Goal: Navigation & Orientation: Find specific page/section

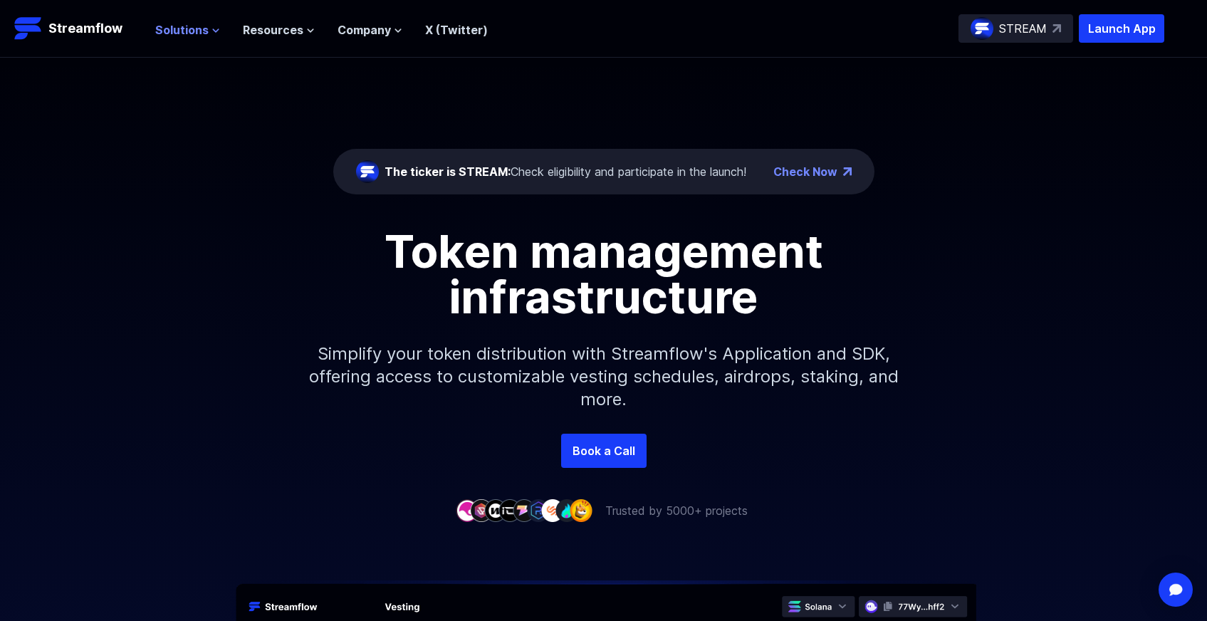
click at [162, 37] on span "Solutions" at bounding box center [181, 29] width 53 height 17
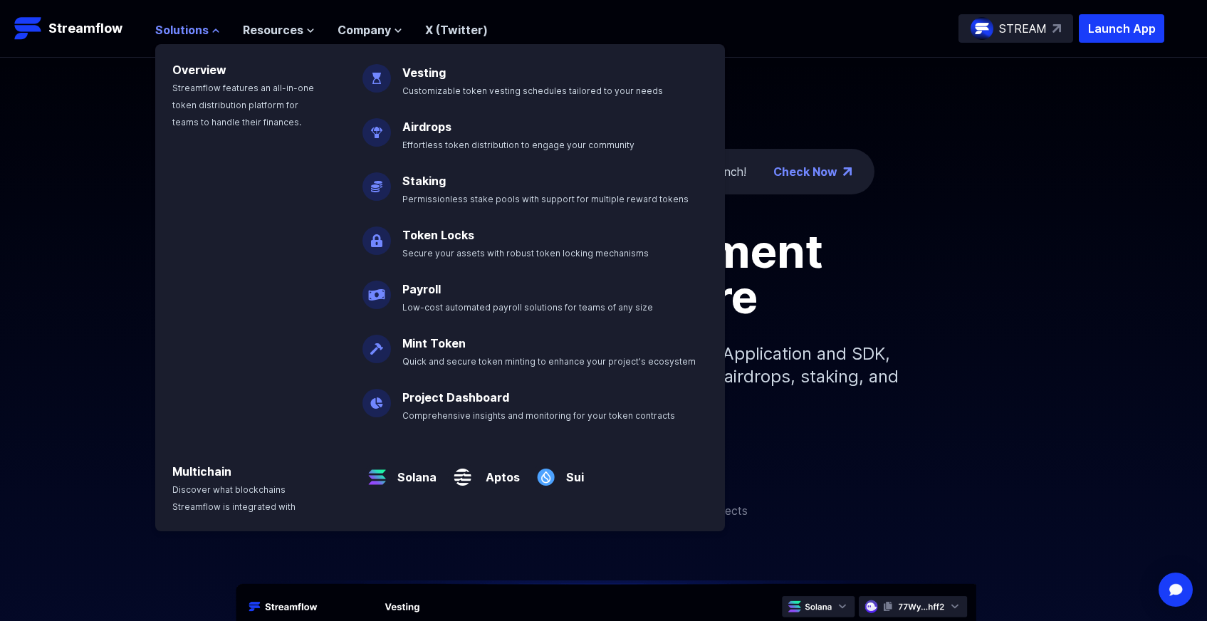
click at [162, 37] on span "Solutions" at bounding box center [181, 29] width 53 height 17
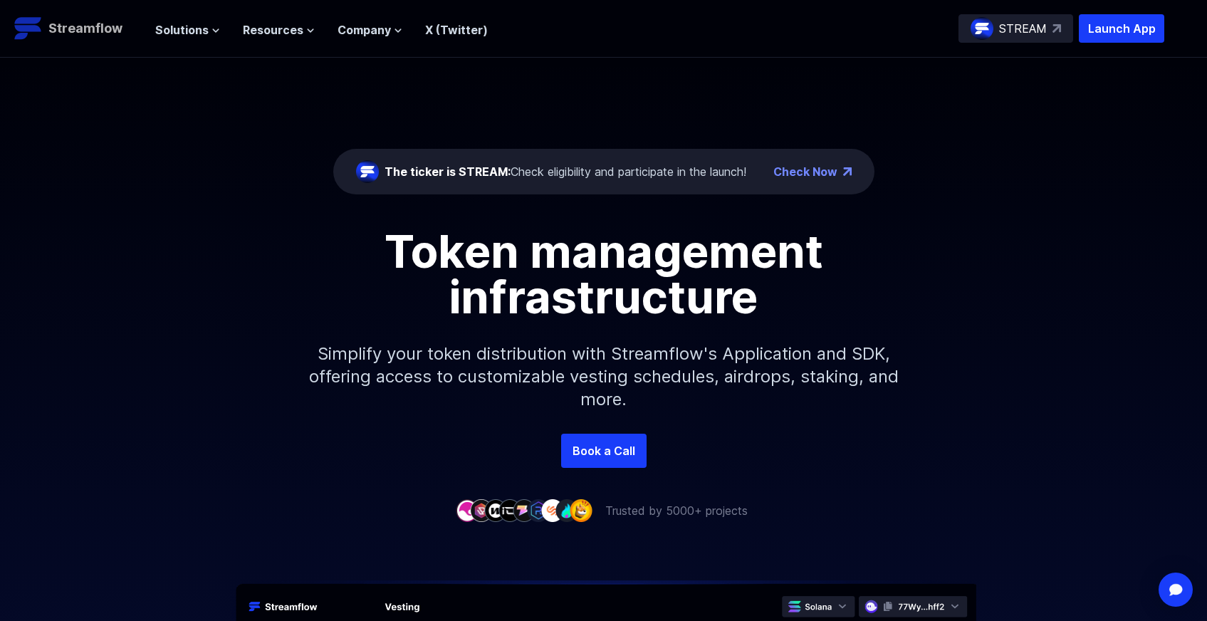
click at [102, 35] on p "Streamflow" at bounding box center [85, 29] width 74 height 20
click at [275, 29] on span "Resources" at bounding box center [273, 29] width 61 height 17
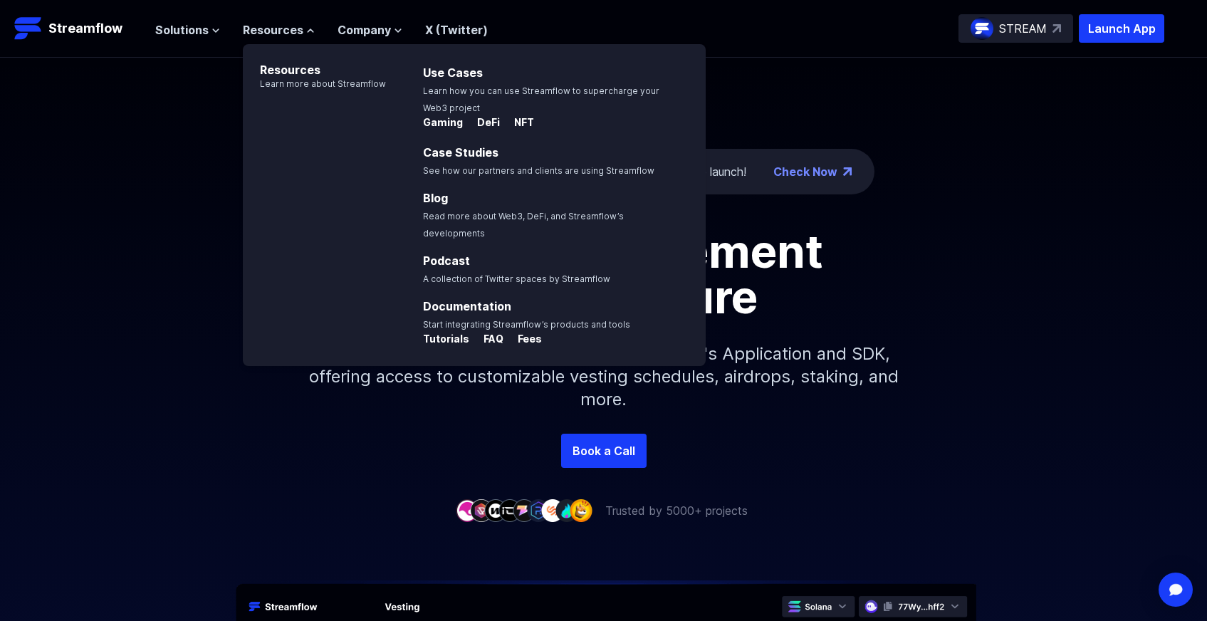
click at [1055, 108] on div "The ticker is STREAM: Check eligibility and participate in the launch! Check No…" at bounding box center [603, 246] width 1207 height 376
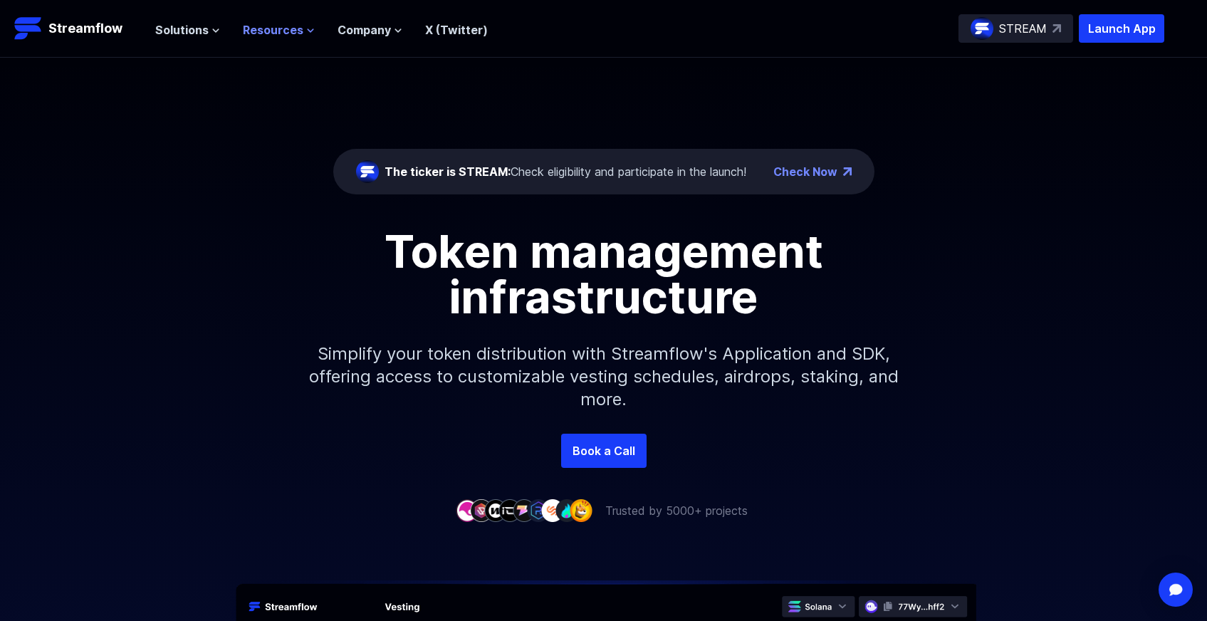
click at [306, 28] on icon at bounding box center [310, 30] width 9 height 9
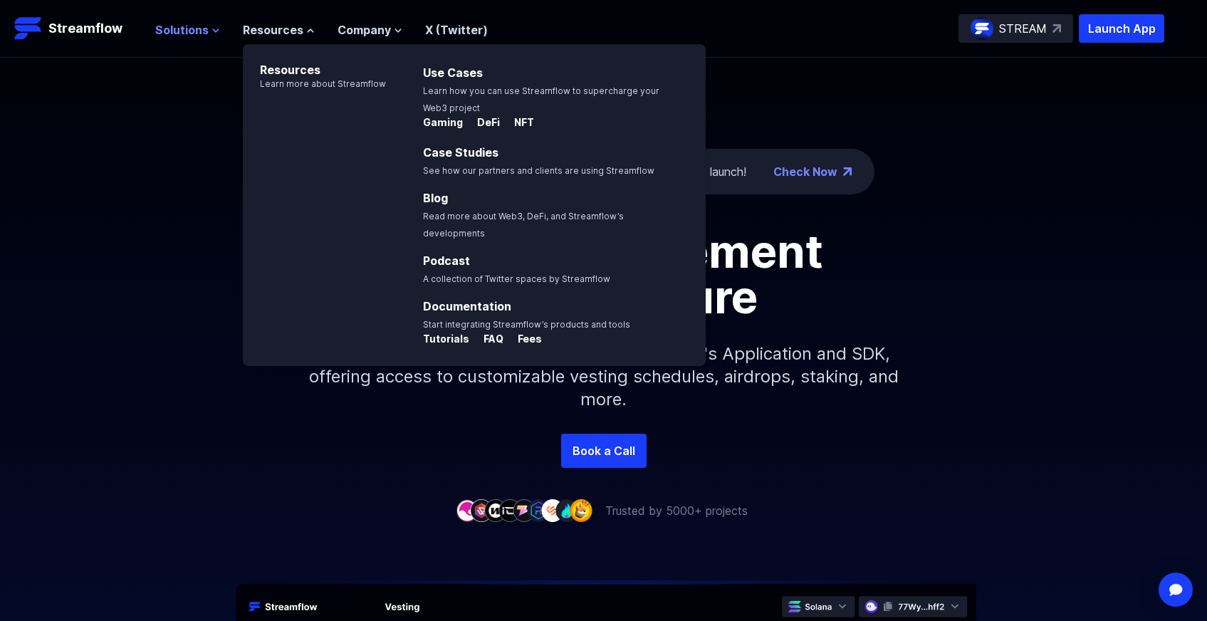
click at [182, 30] on span "Solutions" at bounding box center [181, 29] width 53 height 17
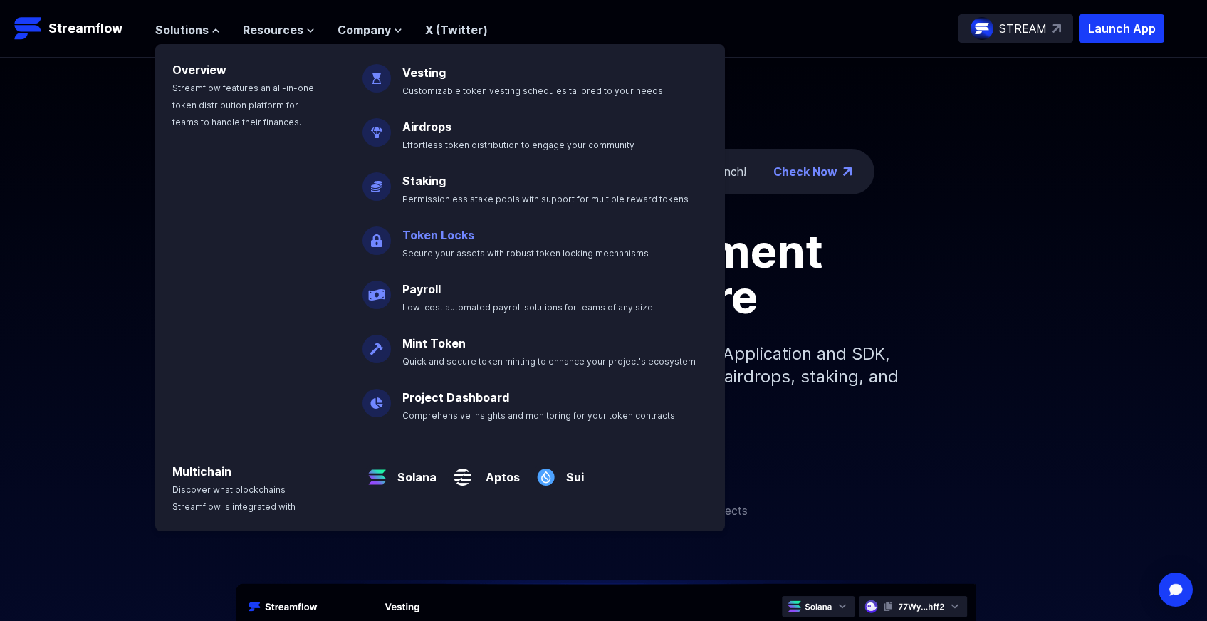
click at [467, 236] on link "Token Locks" at bounding box center [438, 235] width 72 height 14
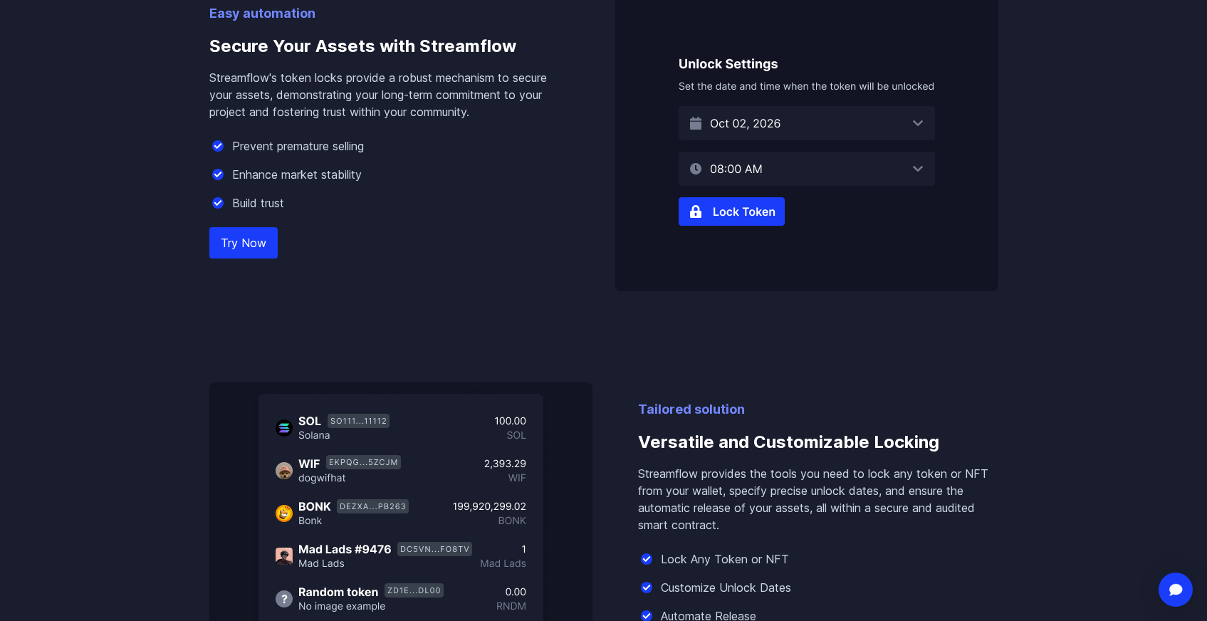
scroll to position [937, 0]
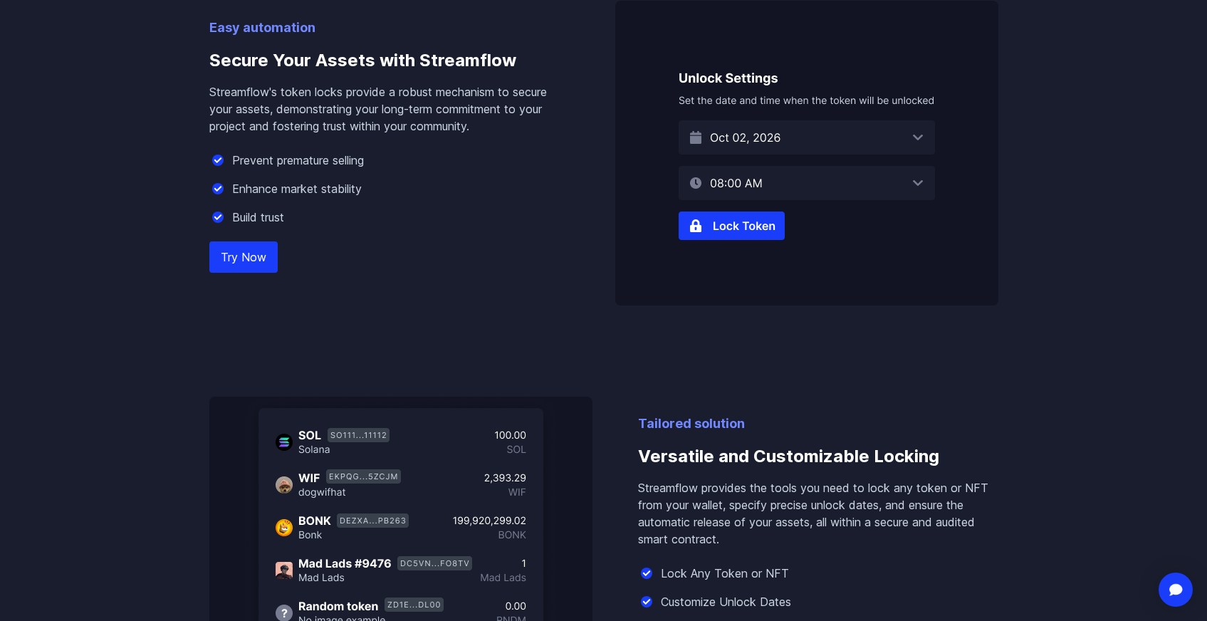
click at [729, 229] on img at bounding box center [806, 153] width 383 height 305
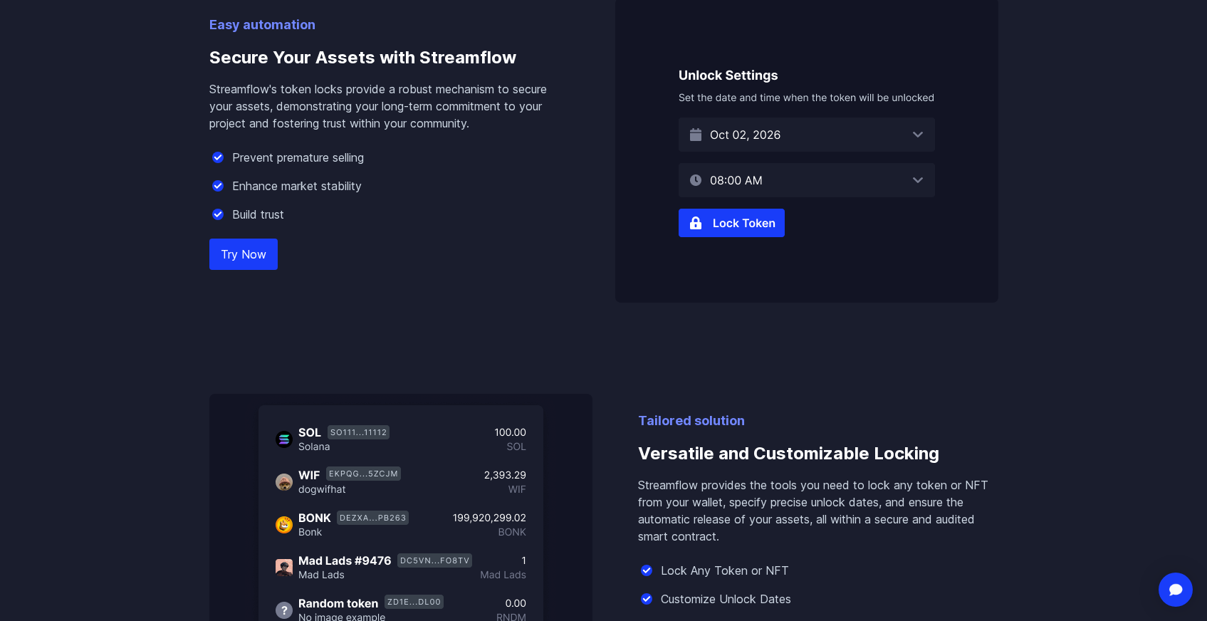
click at [275, 246] on link "Try Now" at bounding box center [243, 254] width 68 height 31
